Goal: Task Accomplishment & Management: Complete application form

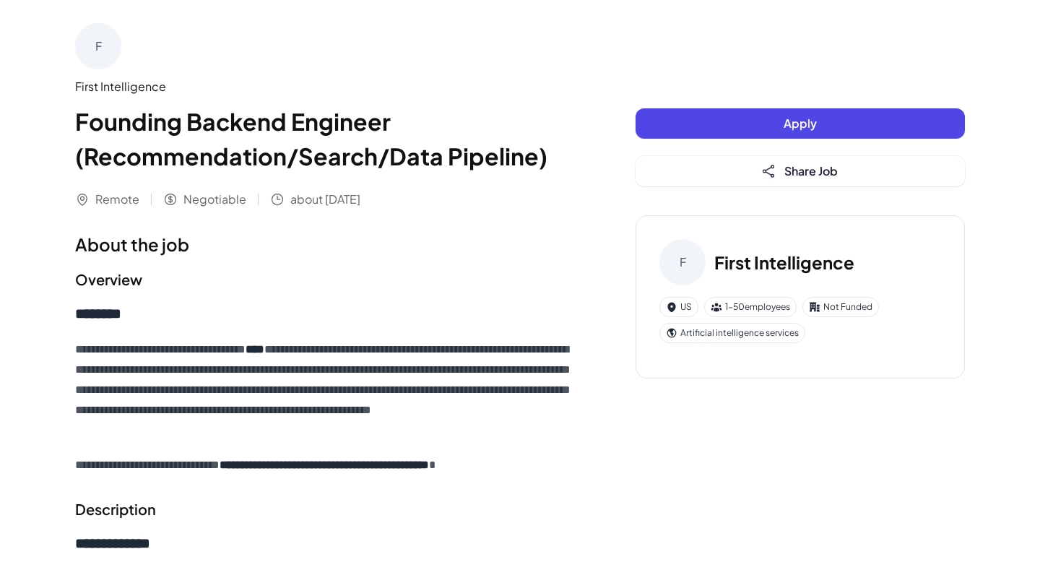
click at [801, 120] on span "Apply" at bounding box center [800, 123] width 33 height 15
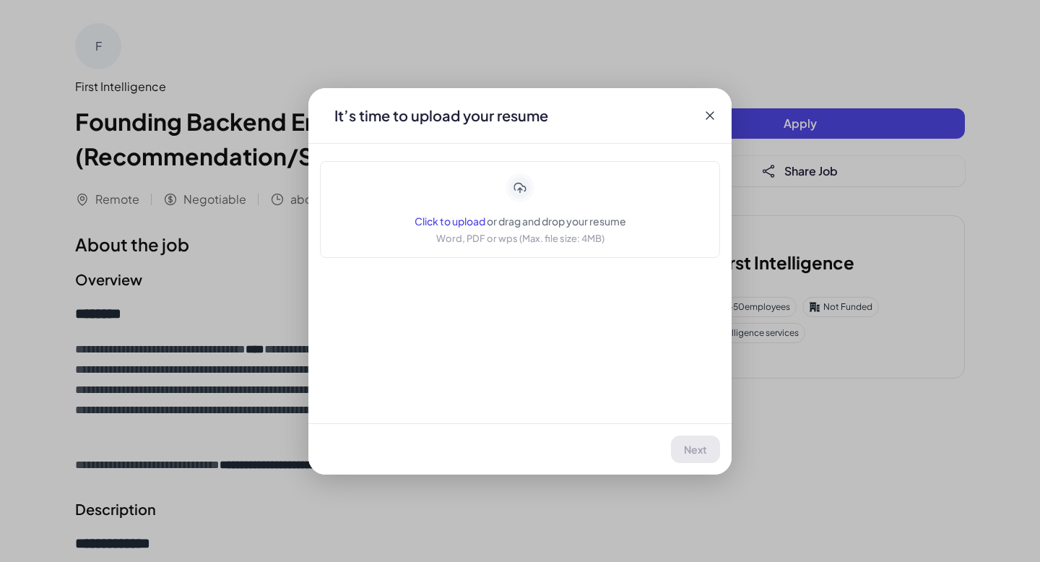
click at [468, 227] on div "Click to upload or drag and drop your resume" at bounding box center [521, 221] width 212 height 14
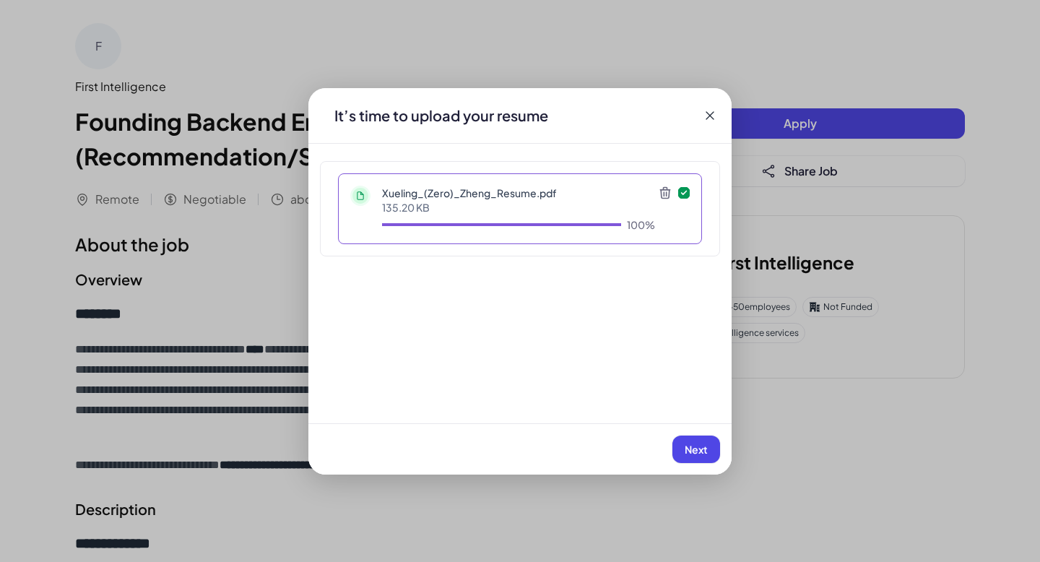
click at [701, 449] on span "Next" at bounding box center [696, 449] width 23 height 13
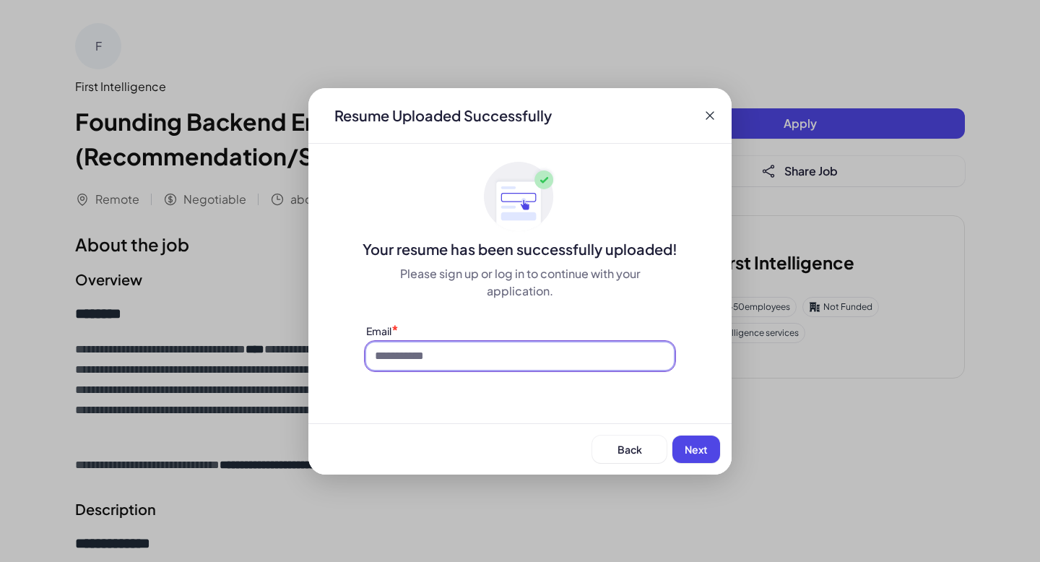
click at [516, 347] on input at bounding box center [520, 355] width 308 height 27
type input "**********"
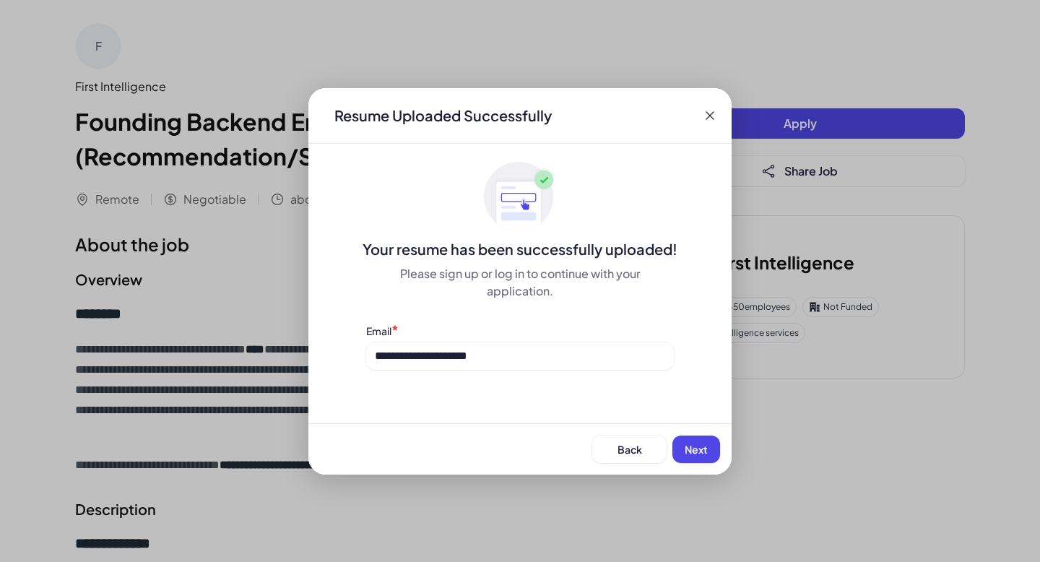
click at [692, 446] on span "Next" at bounding box center [696, 449] width 23 height 13
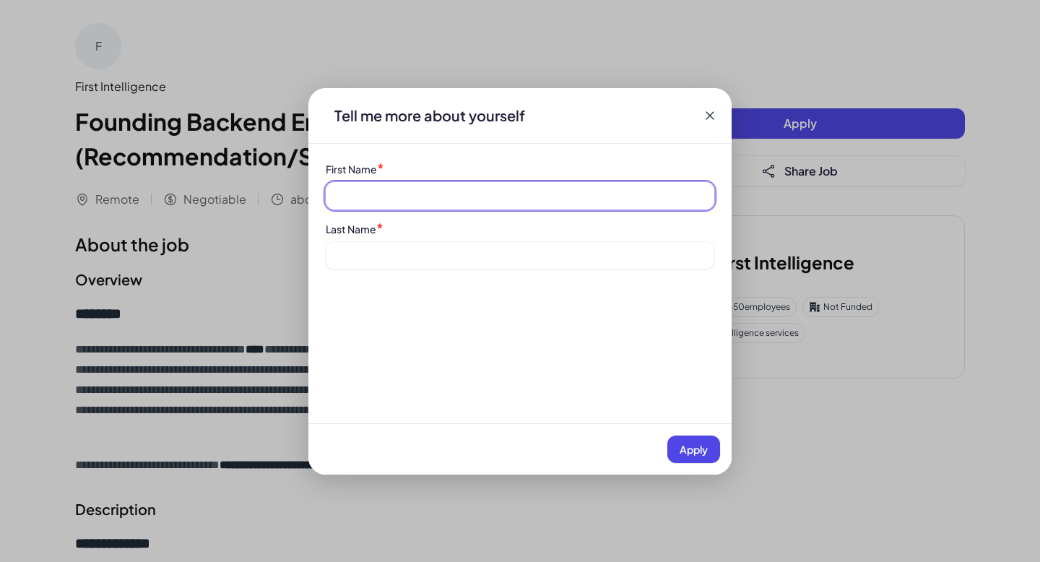
click at [396, 183] on input at bounding box center [520, 195] width 389 height 27
type input "*******"
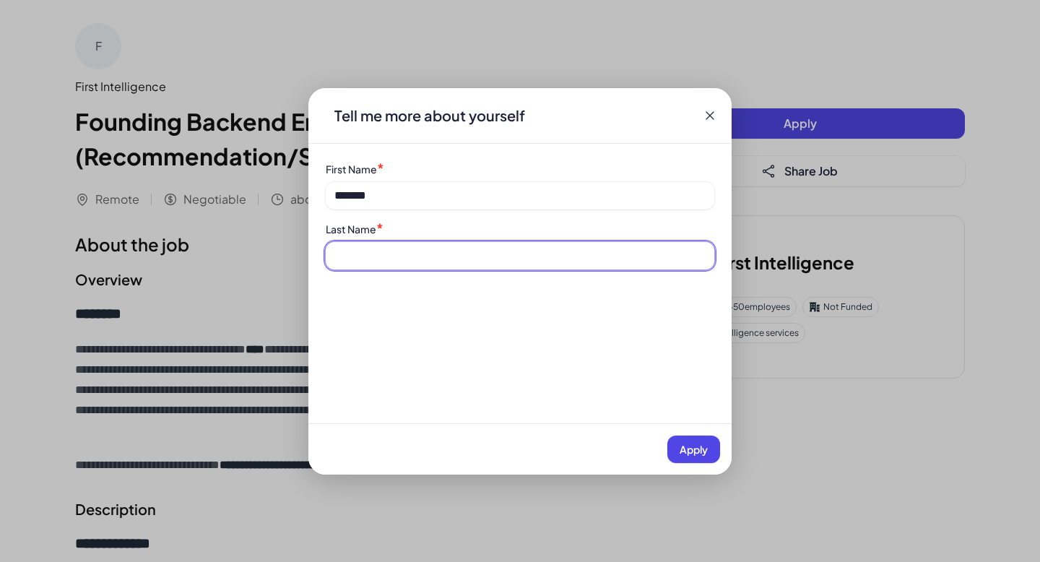
click at [391, 259] on input at bounding box center [520, 255] width 389 height 27
type input "*****"
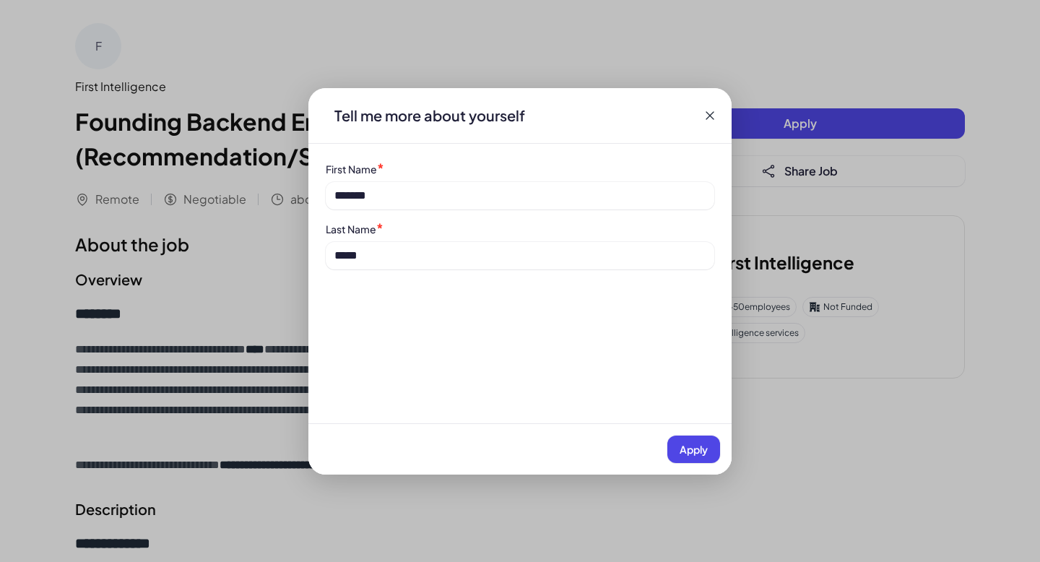
click at [696, 448] on span "Apply" at bounding box center [694, 449] width 28 height 13
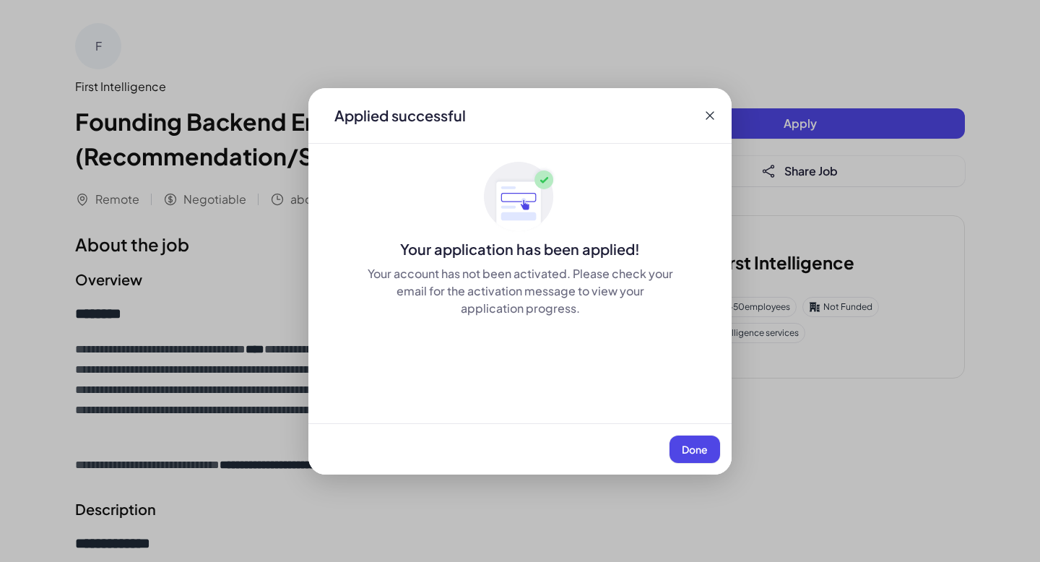
click at [690, 449] on span "Done" at bounding box center [695, 449] width 26 height 13
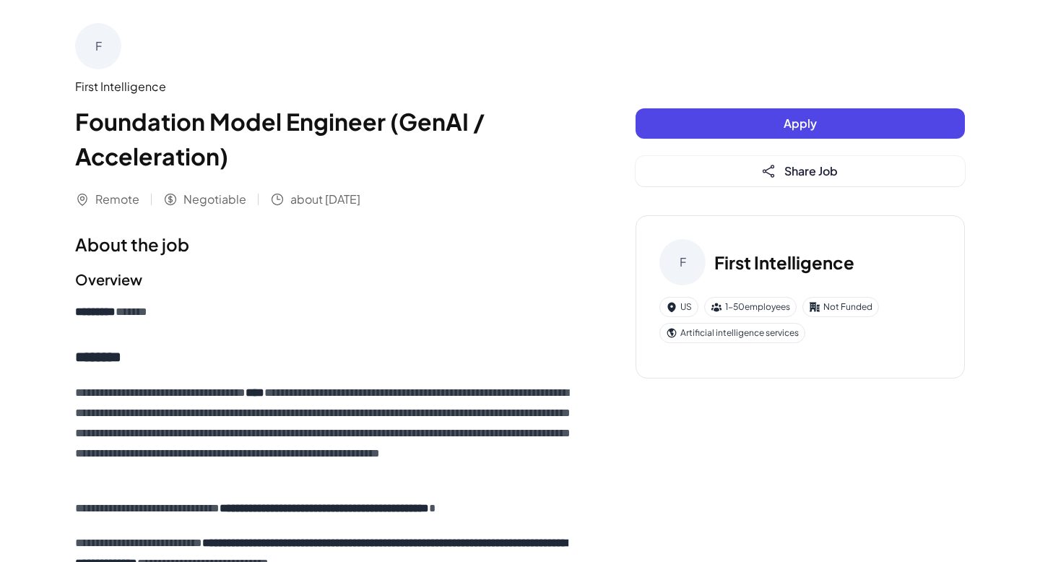
click at [706, 128] on button "Apply" at bounding box center [800, 123] width 329 height 30
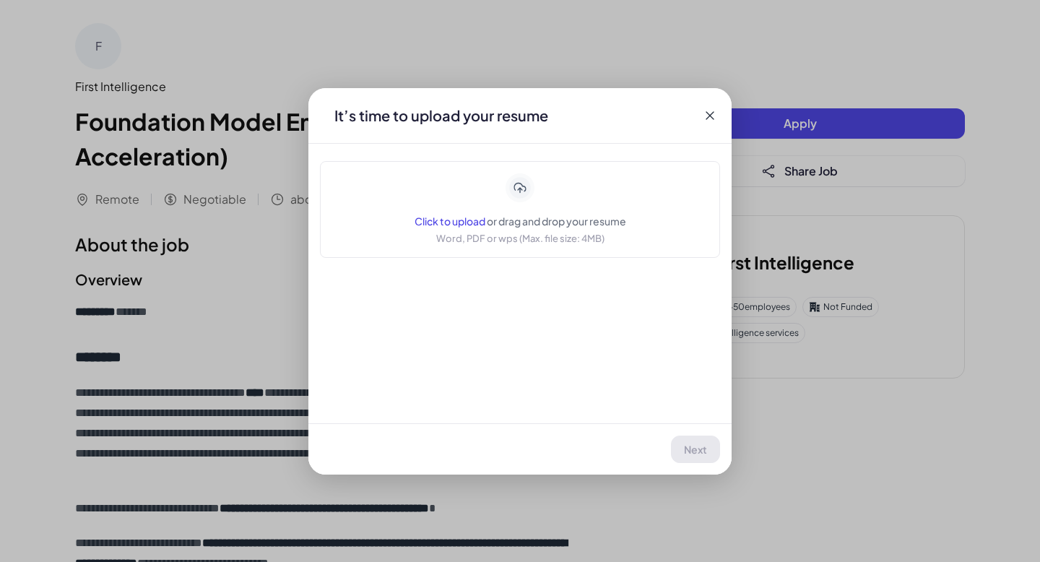
click at [441, 223] on span "Click to upload" at bounding box center [450, 221] width 71 height 13
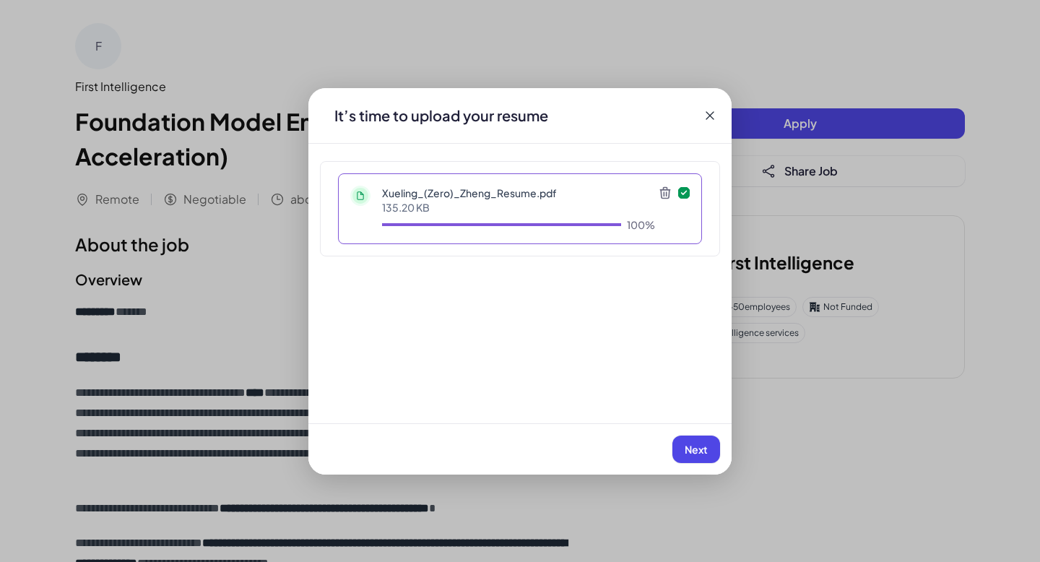
click at [679, 452] on button "Next" at bounding box center [696, 449] width 48 height 27
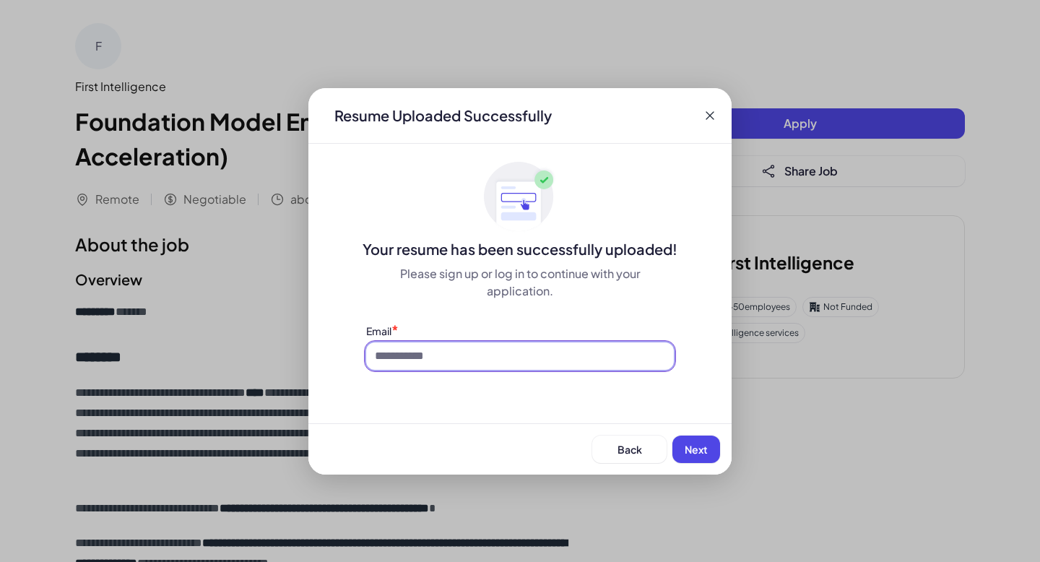
click at [474, 353] on input at bounding box center [520, 355] width 308 height 27
type input "**********"
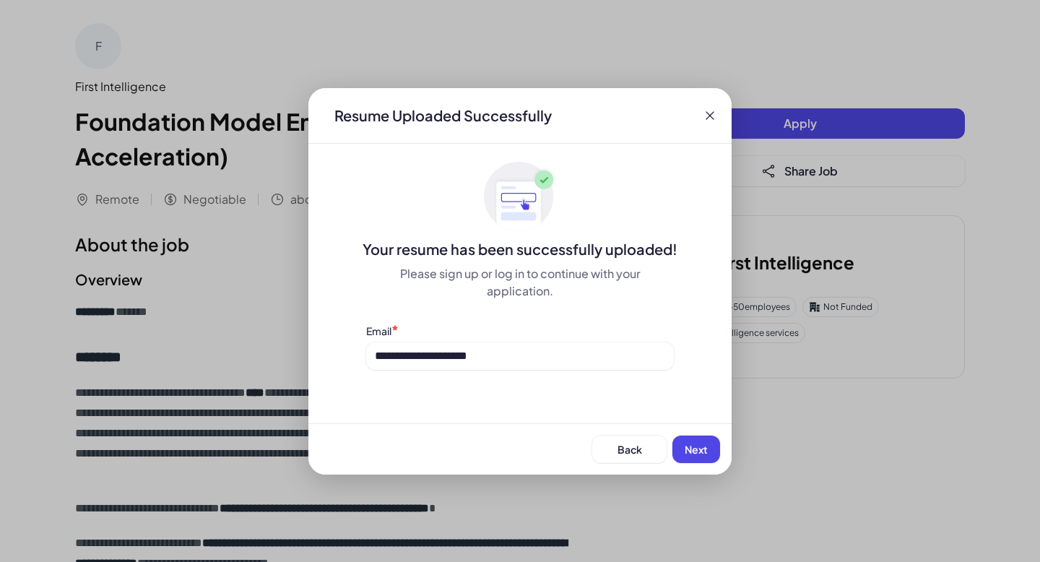
click at [706, 449] on span "Next" at bounding box center [696, 449] width 23 height 13
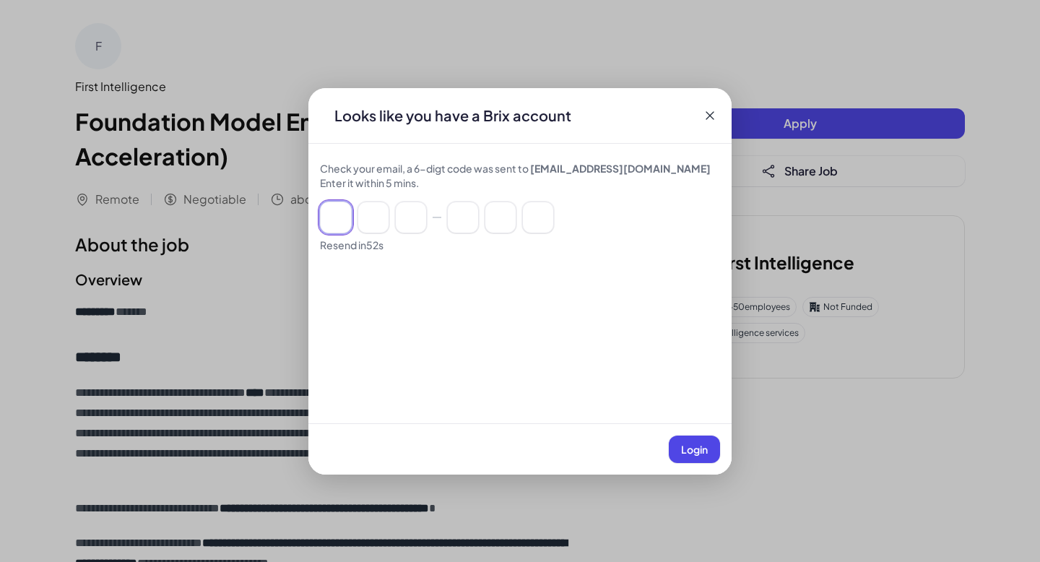
click at [329, 230] on input at bounding box center [336, 218] width 32 height 32
type input "*"
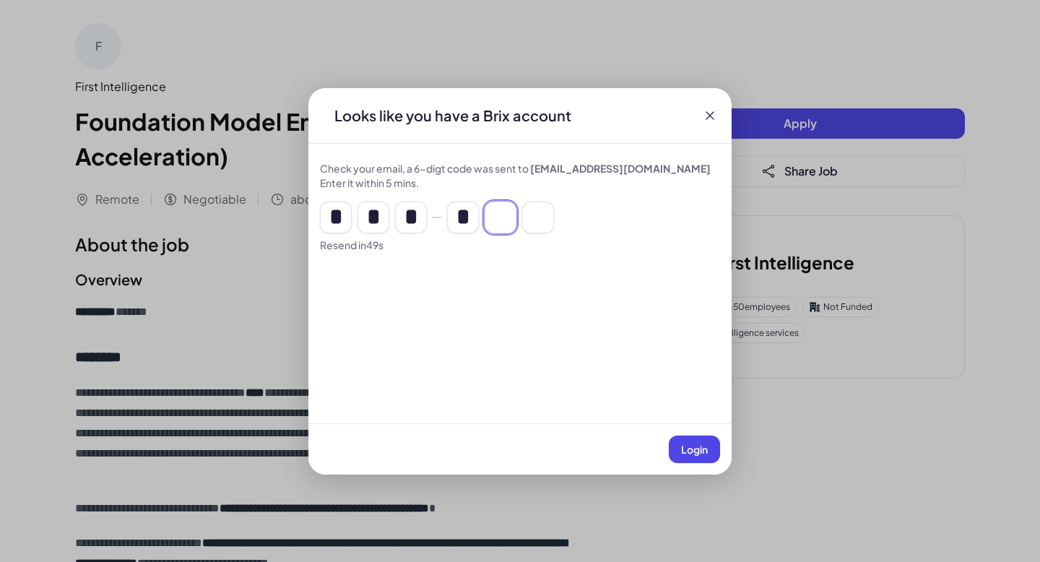
type input "*"
click at [700, 445] on span "Login" at bounding box center [694, 449] width 27 height 13
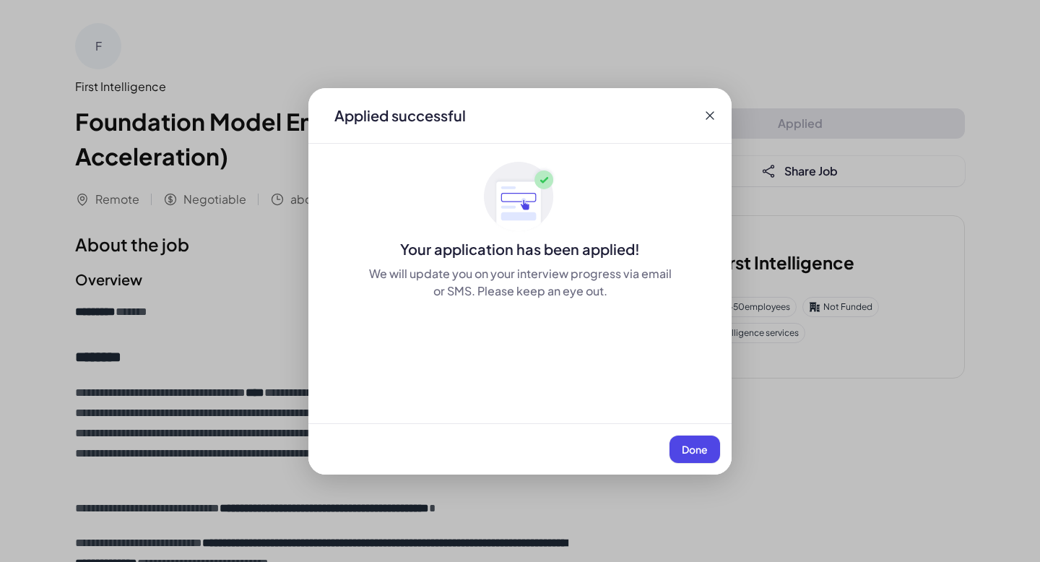
click at [686, 447] on span "Done" at bounding box center [695, 449] width 26 height 13
